Goal: Transaction & Acquisition: Purchase product/service

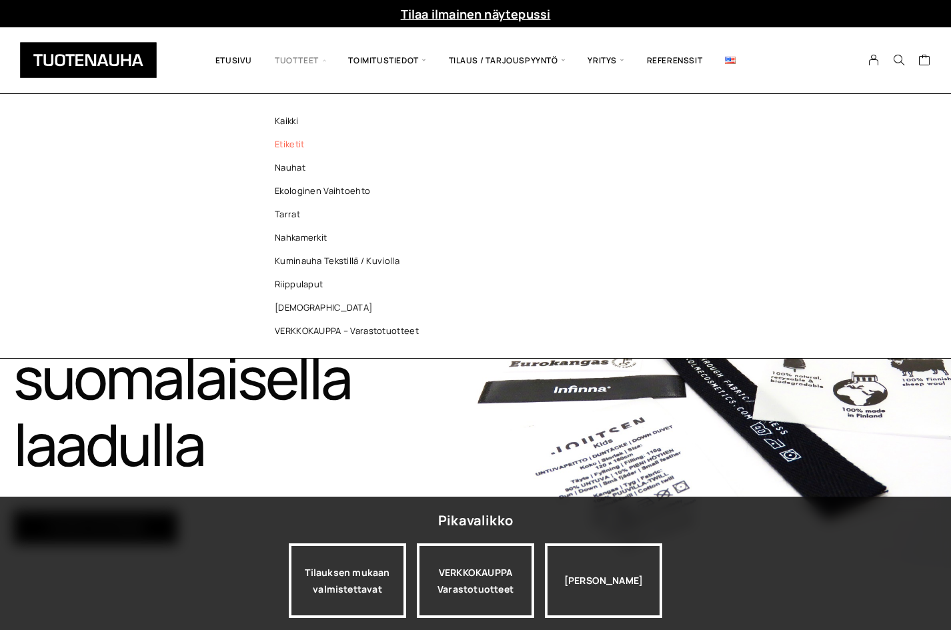
click at [296, 149] on link "Etiketit" at bounding box center [349, 144] width 193 height 23
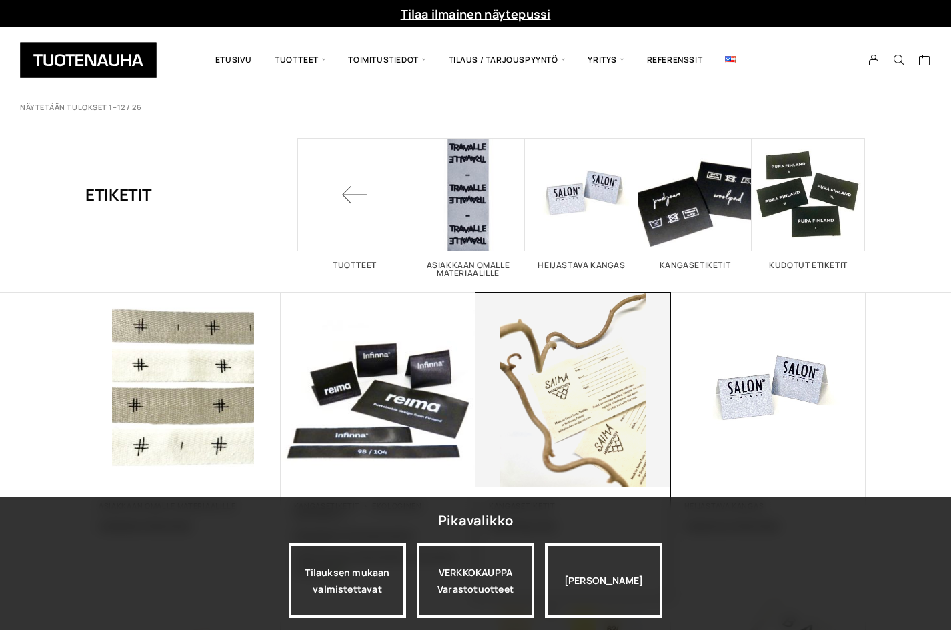
click at [495, 350] on img at bounding box center [572, 390] width 195 height 195
